Goal: Task Accomplishment & Management: Manage account settings

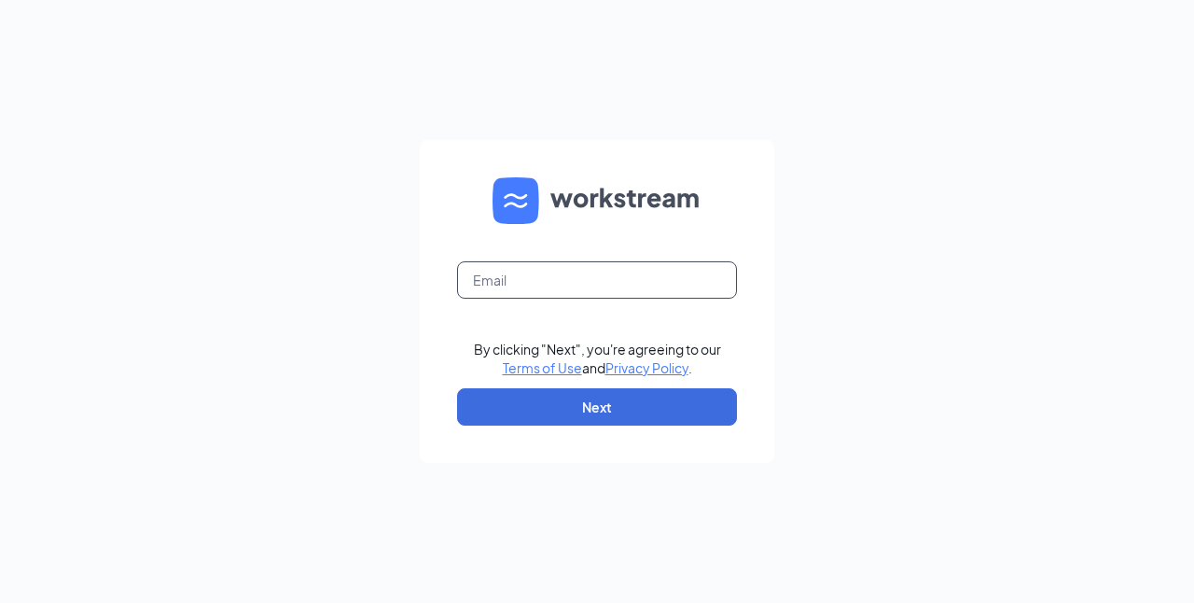
click at [549, 277] on input "text" at bounding box center [597, 279] width 280 height 37
type input "[EMAIL_ADDRESS][DOMAIN_NAME]"
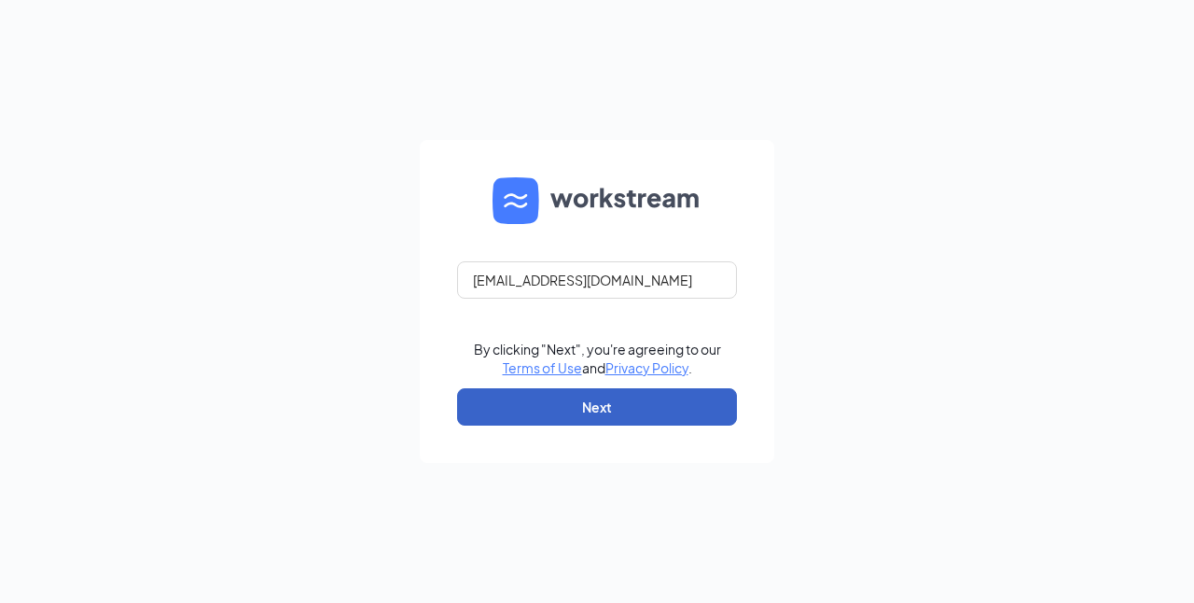
click at [638, 422] on button "Next" at bounding box center [597, 406] width 280 height 37
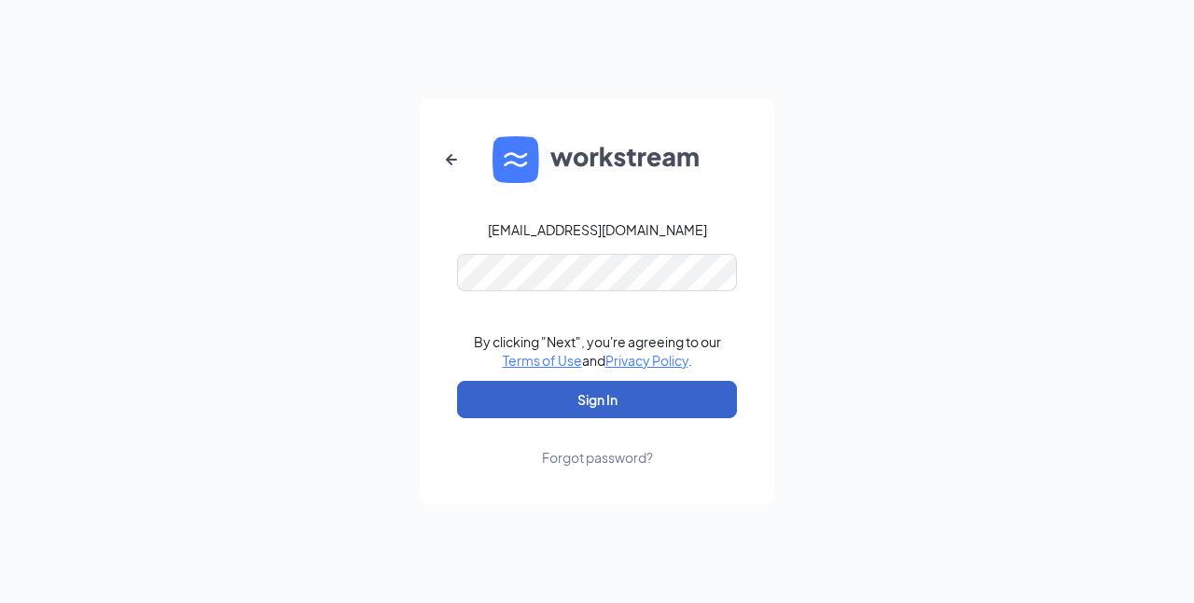
click at [564, 398] on button "Sign In" at bounding box center [597, 399] width 280 height 37
click at [625, 401] on button "Sign In" at bounding box center [597, 399] width 280 height 37
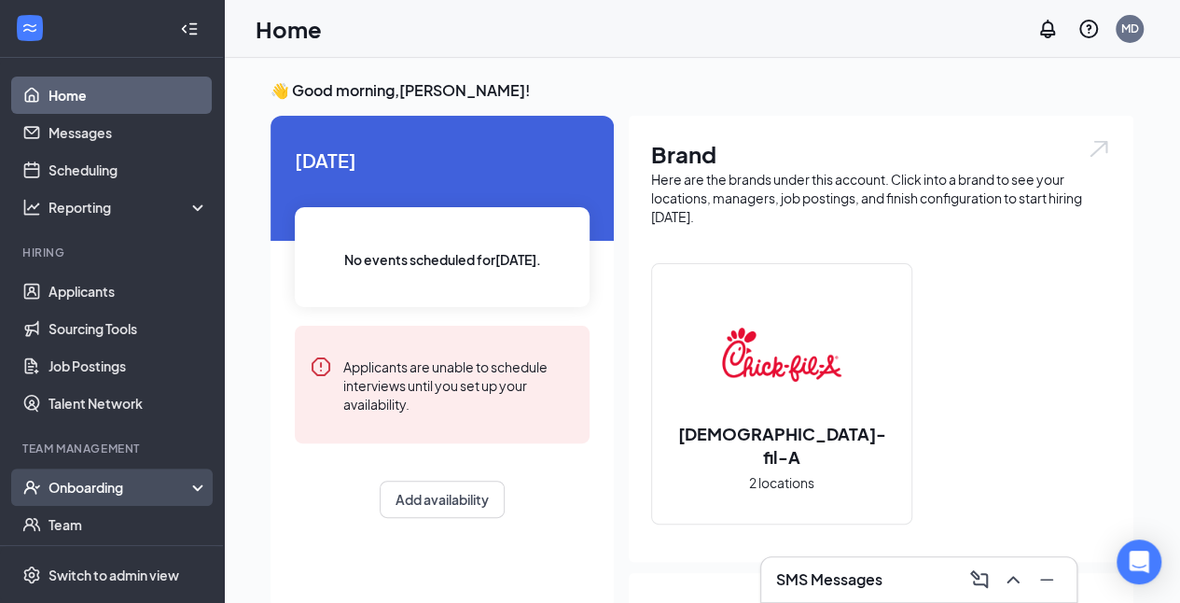
click at [119, 485] on div "Onboarding" at bounding box center [121, 487] width 144 height 19
click at [94, 520] on link "Overview" at bounding box center [129, 524] width 160 height 37
